Goal: Find specific page/section: Find specific page/section

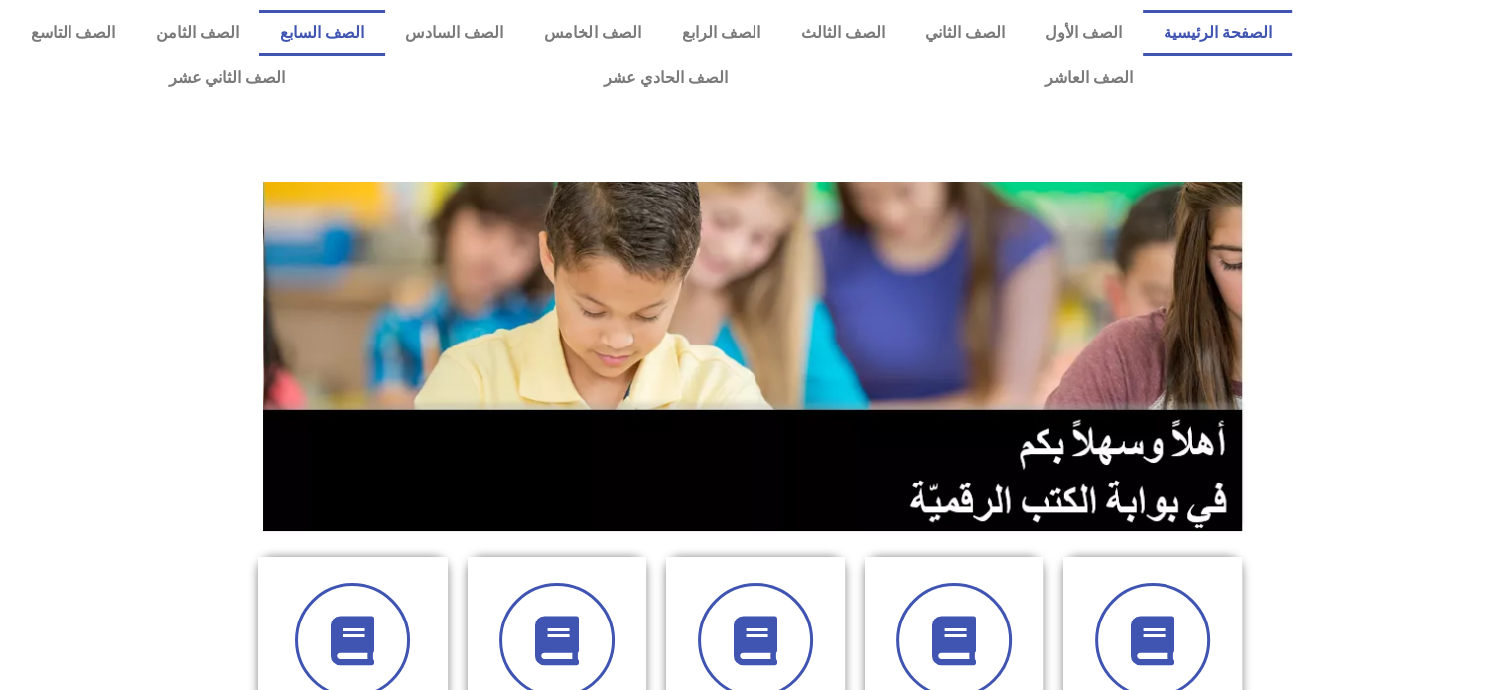
click at [384, 24] on link "الصف السابع" at bounding box center [321, 33] width 125 height 46
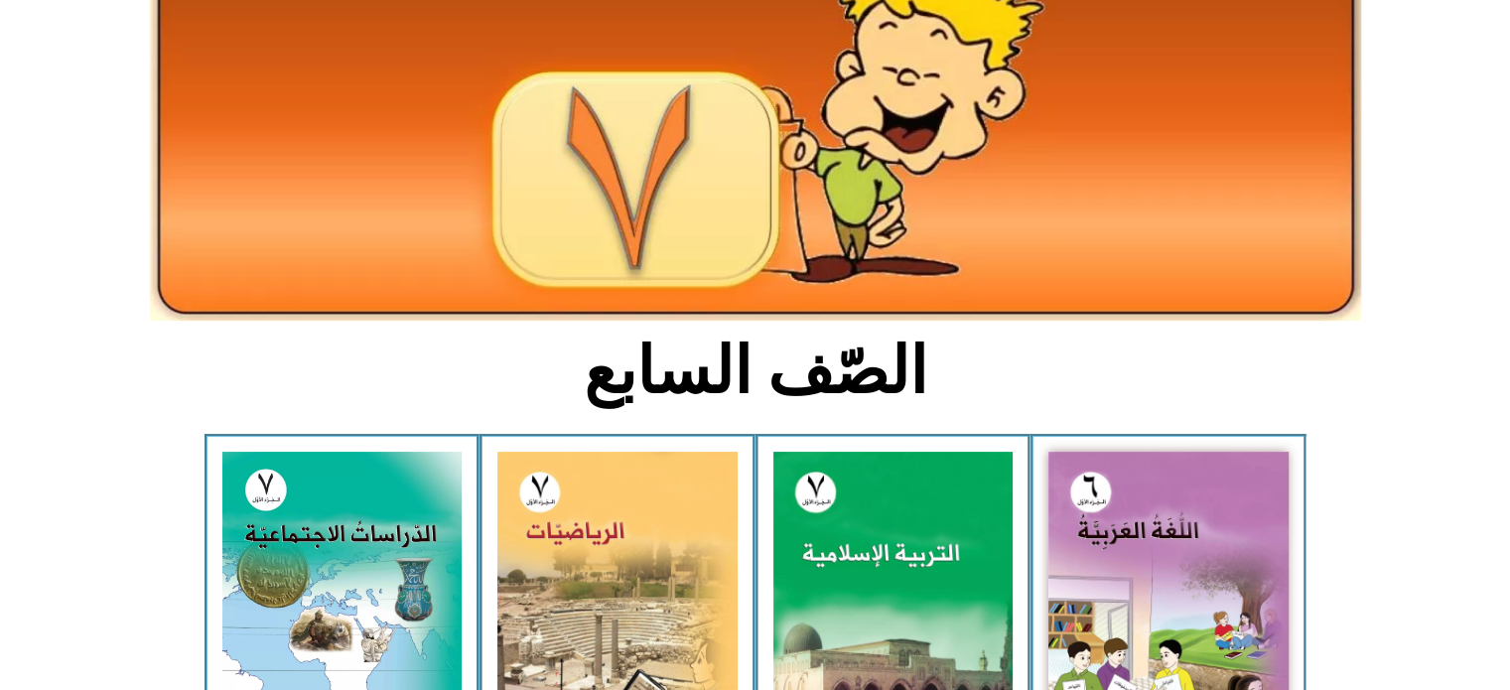
scroll to position [319, 0]
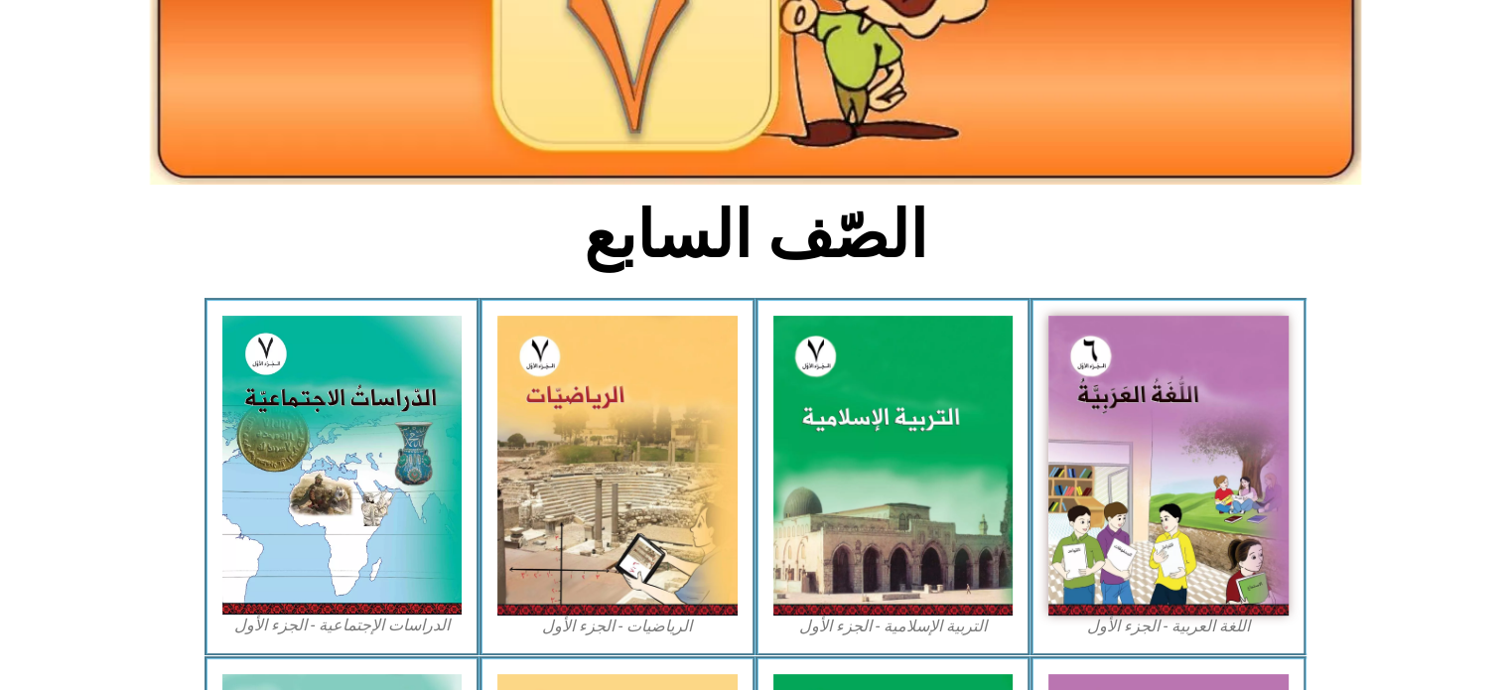
click at [211, 491] on div "الدراسات الإجتماعية - الجزء الأول​" at bounding box center [342, 476] width 276 height 357
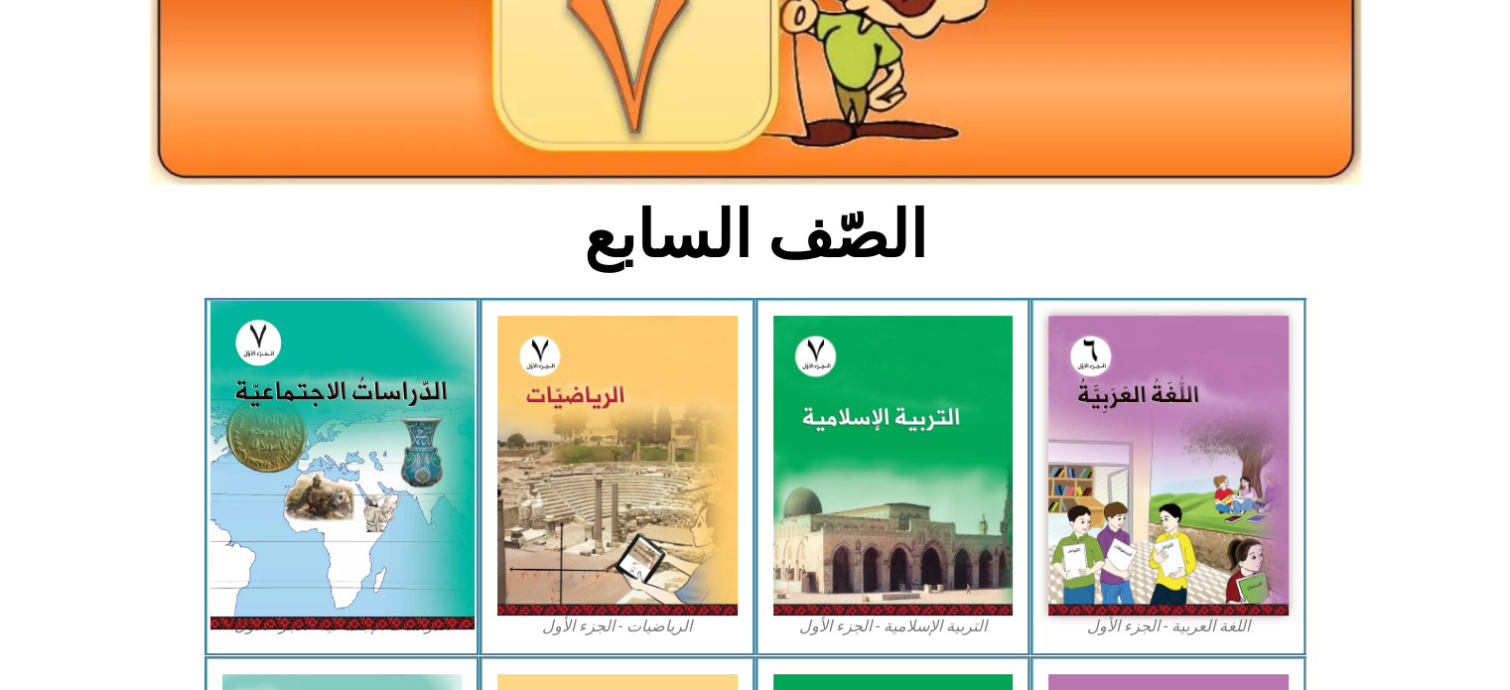
click at [243, 500] on img at bounding box center [341, 465] width 264 height 329
click at [254, 487] on img at bounding box center [341, 465] width 264 height 329
click at [256, 480] on img at bounding box center [341, 465] width 264 height 329
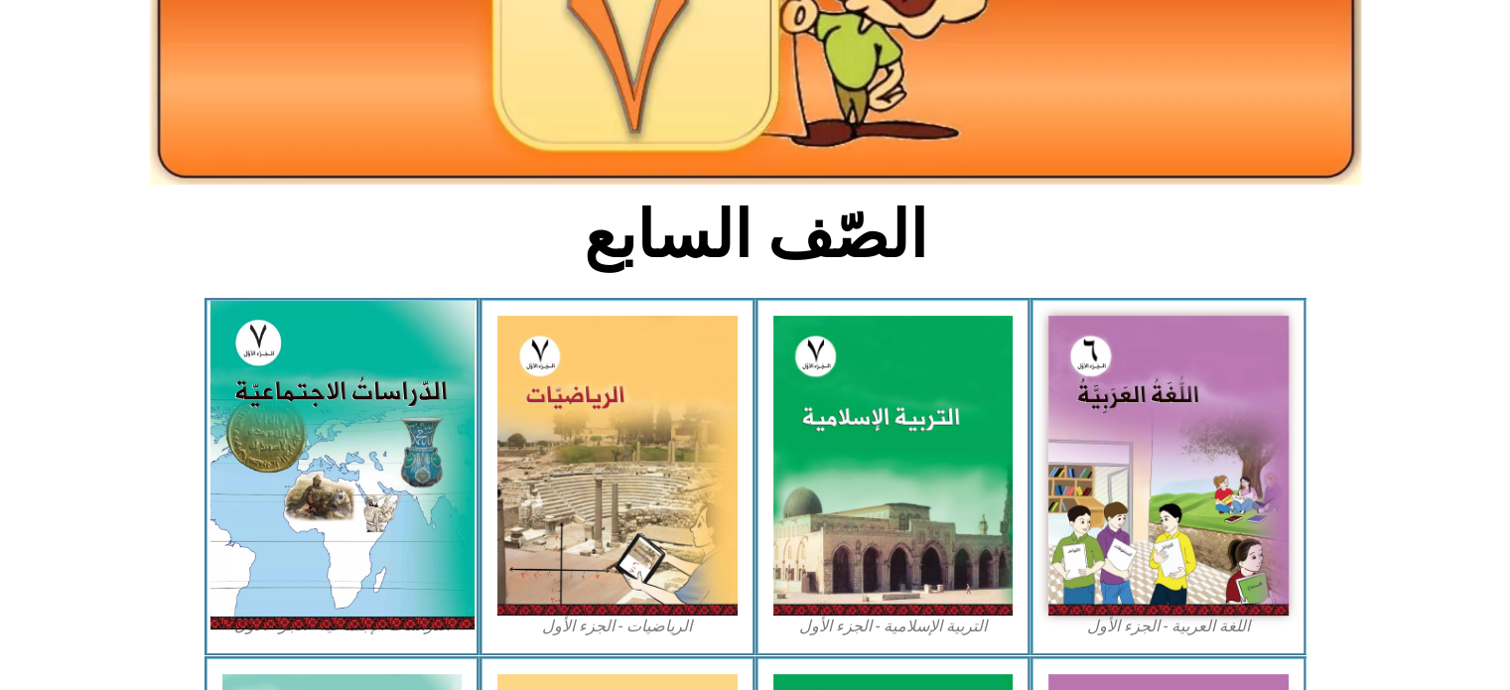
click at [256, 480] on img at bounding box center [341, 465] width 264 height 329
